Goal: Task Accomplishment & Management: Use online tool/utility

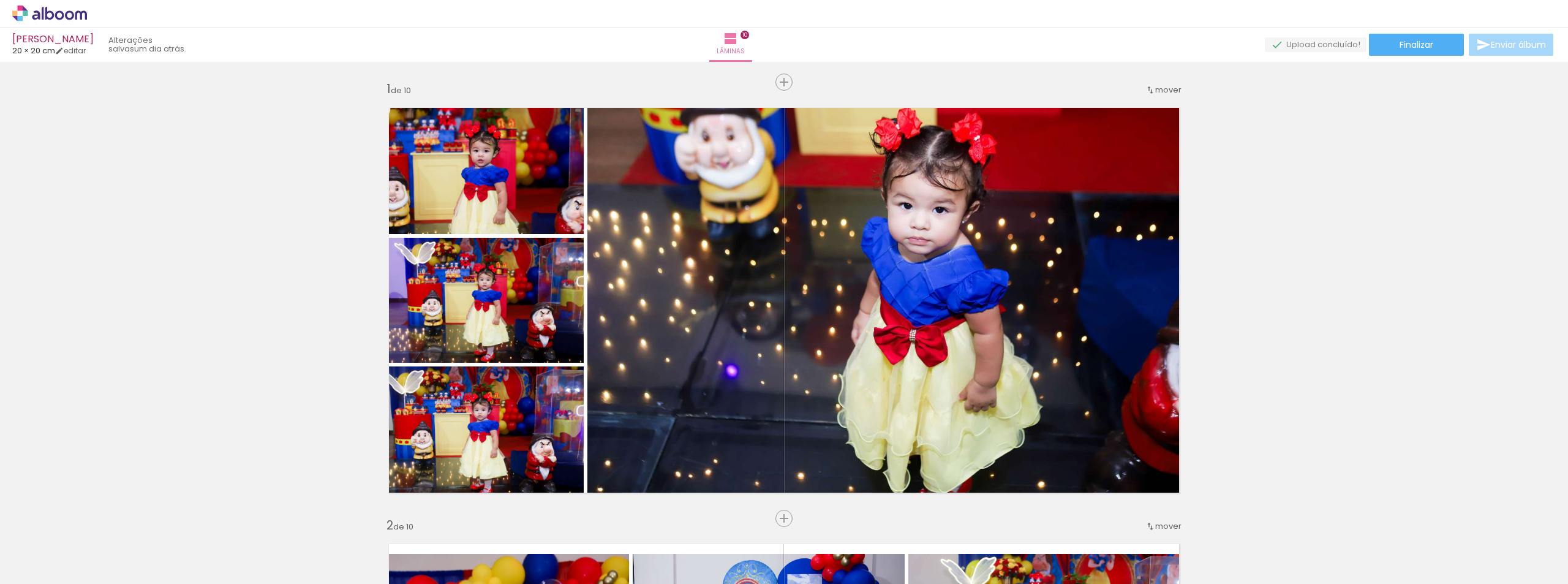
scroll to position [3071, 0]
